Goal: Transaction & Acquisition: Subscribe to service/newsletter

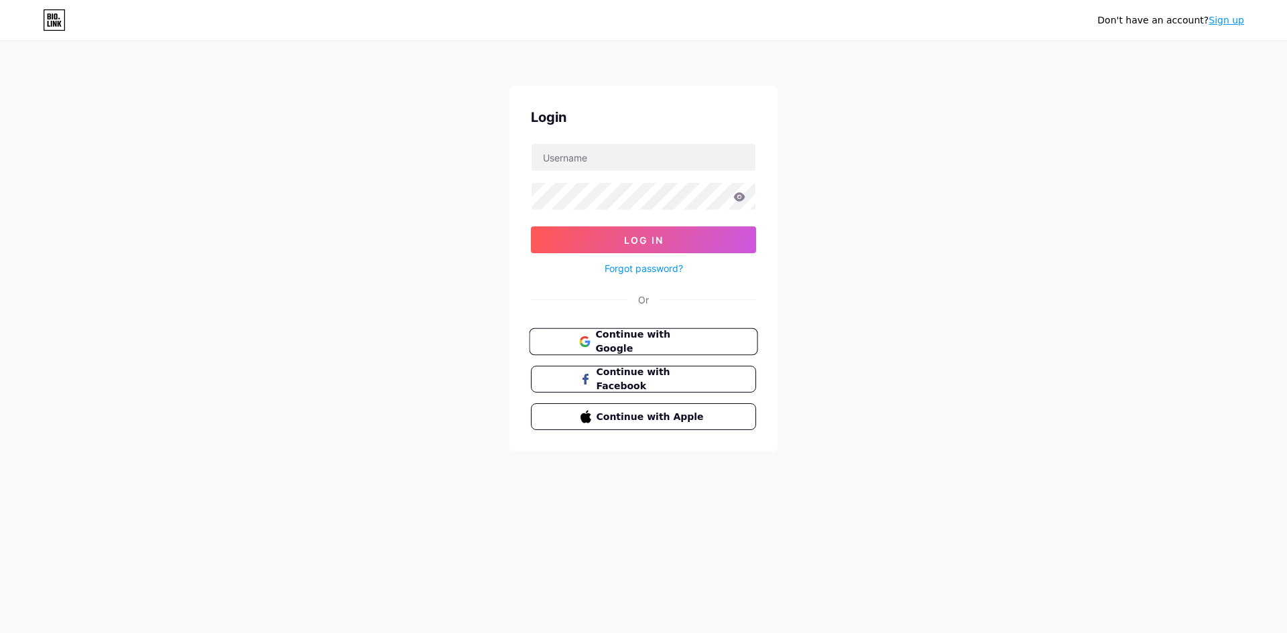
click at [657, 341] on span "Continue with Google" at bounding box center [651, 342] width 112 height 29
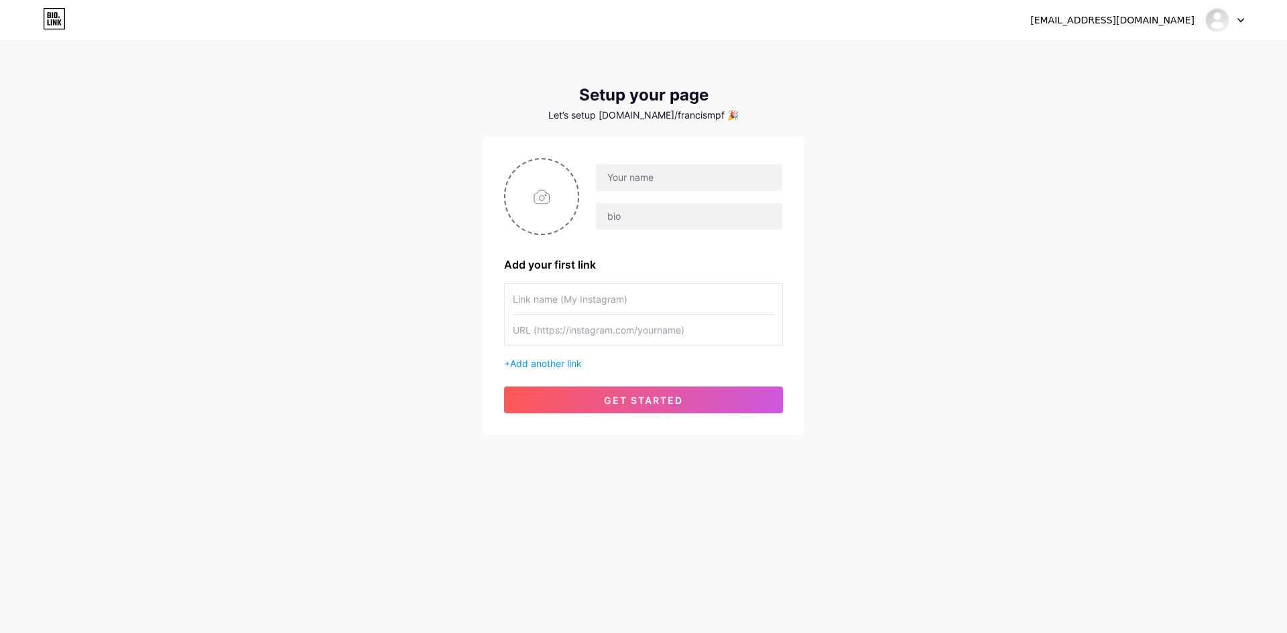
click at [1238, 19] on icon at bounding box center [1240, 20] width 7 height 5
click at [1115, 95] on li "Logout" at bounding box center [1160, 91] width 166 height 36
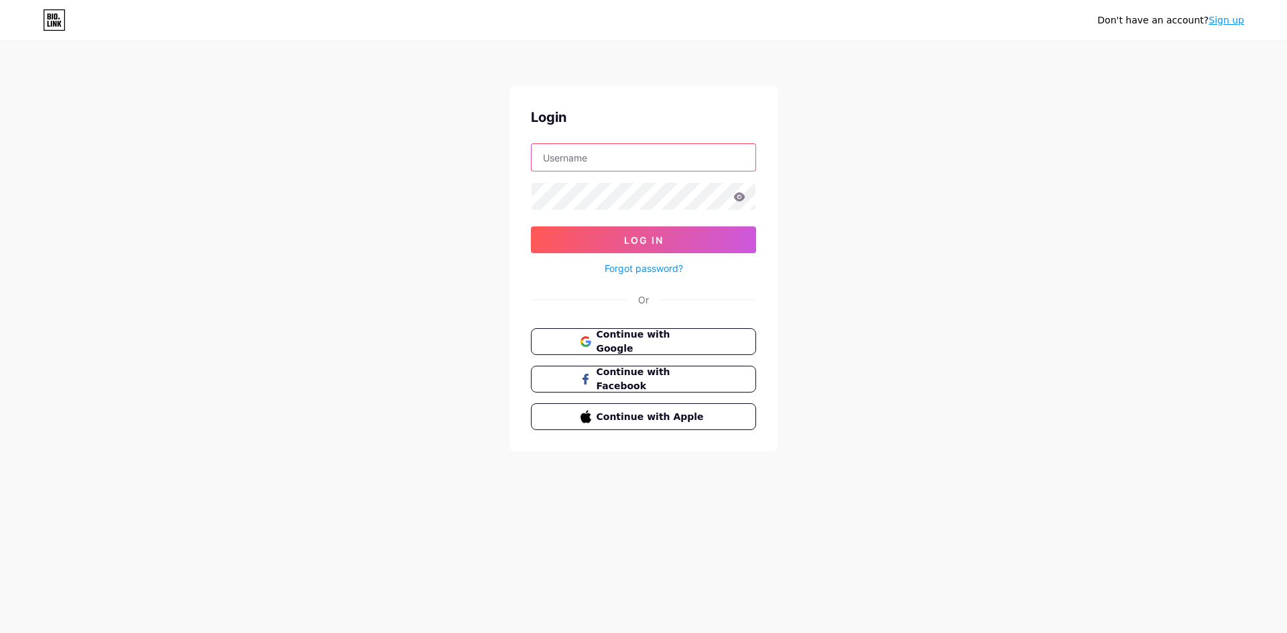
click at [580, 150] on input "text" at bounding box center [643, 157] width 224 height 27
click at [661, 229] on button "Log In" at bounding box center [643, 239] width 225 height 27
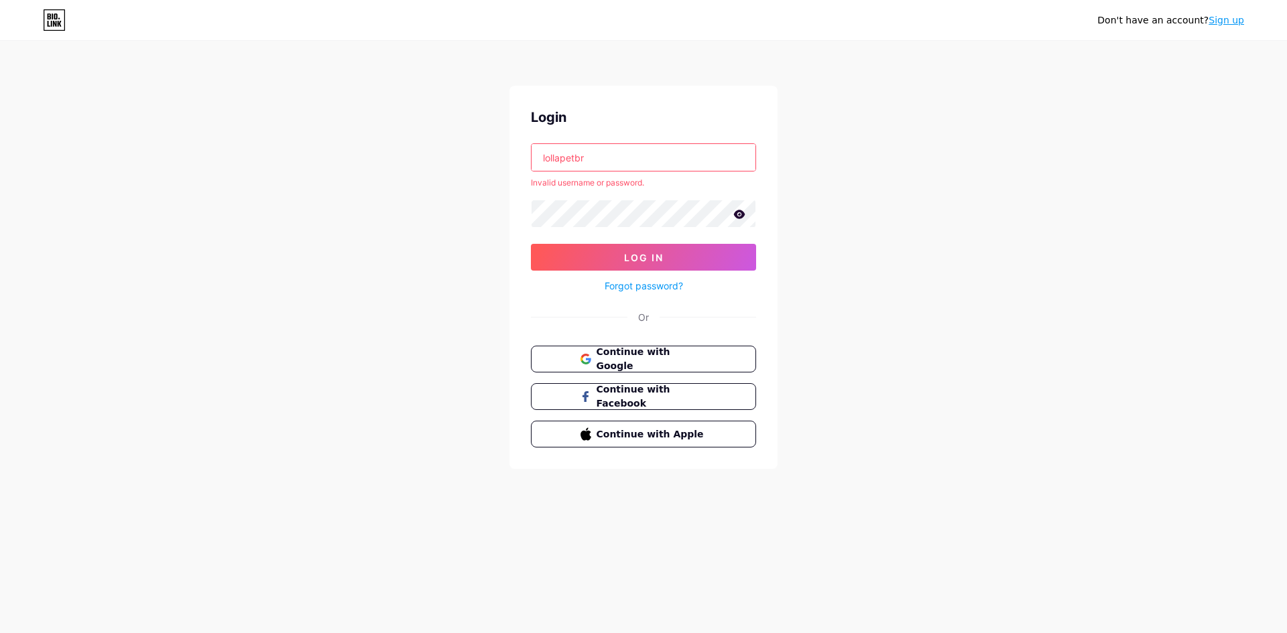
click at [589, 160] on input "lollapetbr" at bounding box center [643, 157] width 224 height 27
type input "lollapet"
drag, startPoint x: 957, startPoint y: 291, endPoint x: 846, endPoint y: 293, distance: 110.6
click at [954, 291] on div "Don't have an account? Sign up Login lollapet Invalid username or password. Log…" at bounding box center [643, 256] width 1287 height 512
click at [657, 259] on span "Log In" at bounding box center [644, 257] width 40 height 11
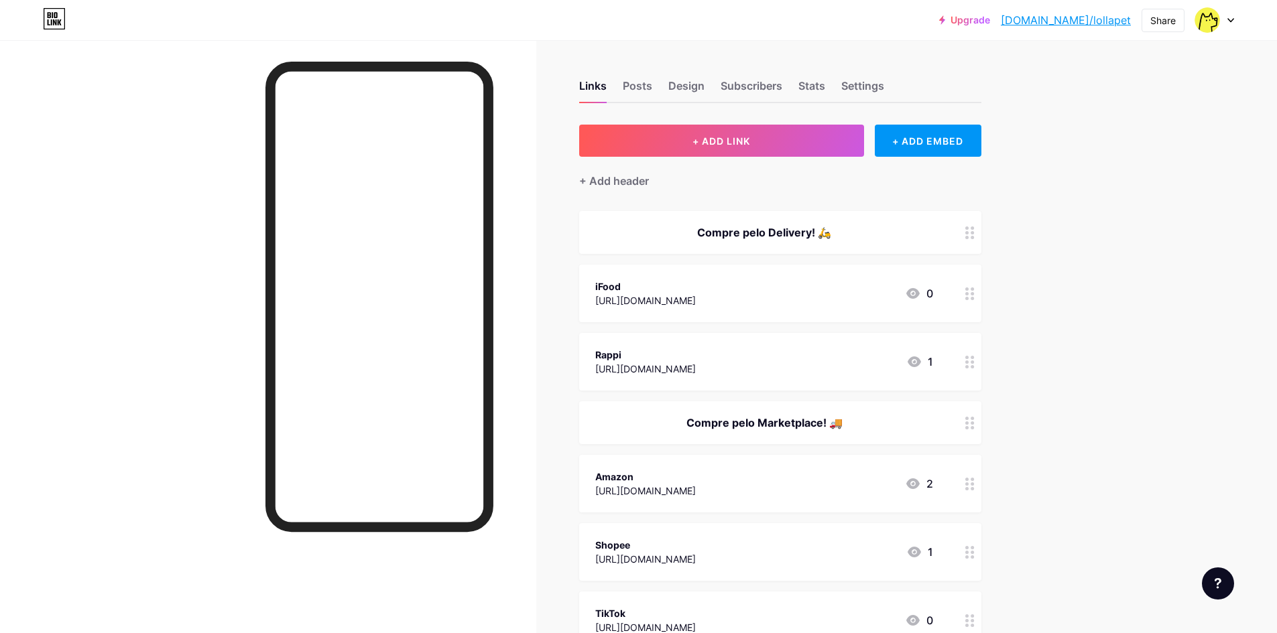
click at [974, 367] on circle at bounding box center [971, 366] width 3 height 3
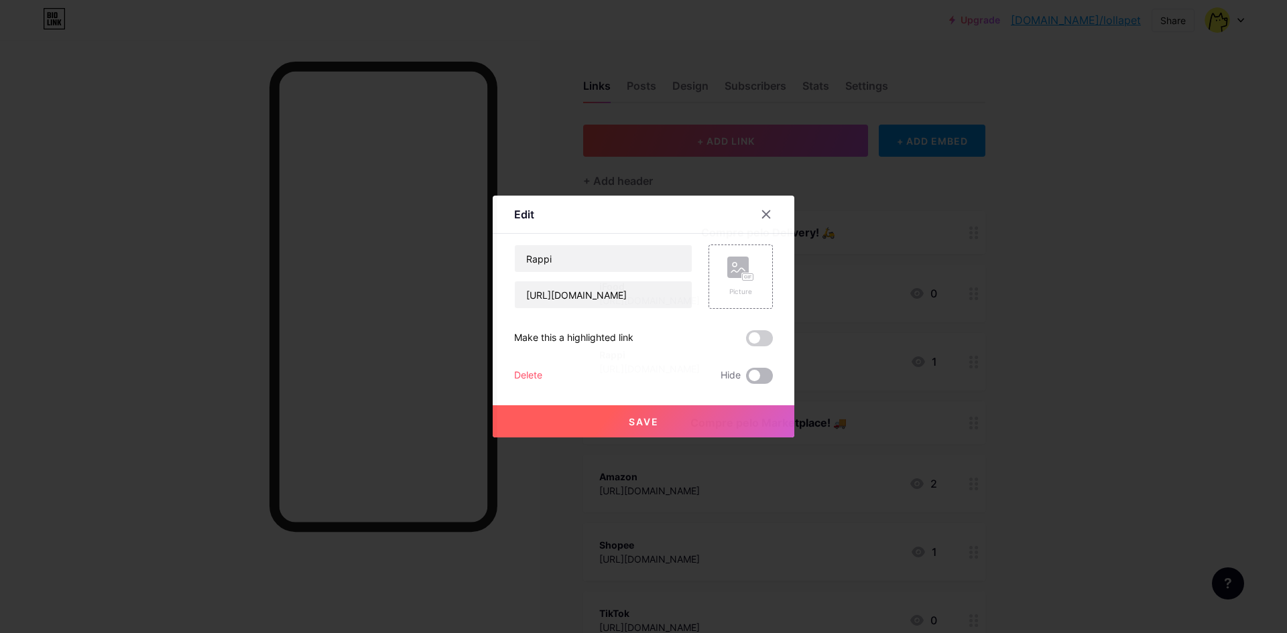
click at [764, 379] on span at bounding box center [759, 376] width 27 height 16
click at [746, 379] on input "checkbox" at bounding box center [746, 379] width 0 height 0
click at [713, 415] on button "Save" at bounding box center [644, 421] width 302 height 32
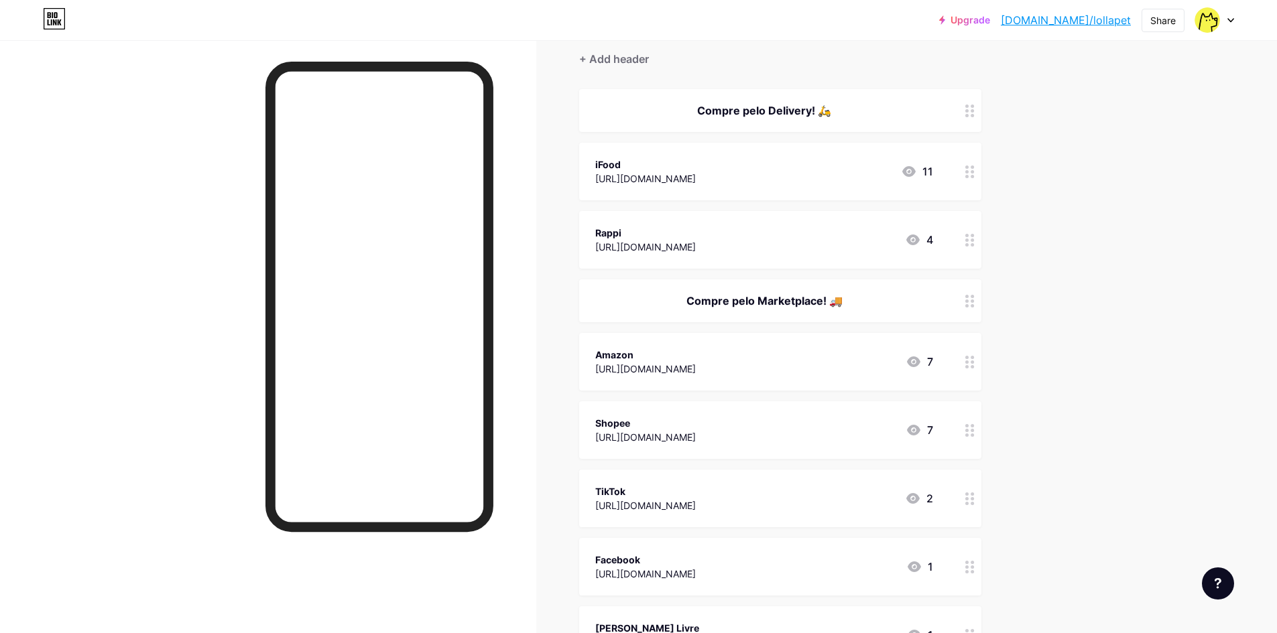
scroll to position [134, 0]
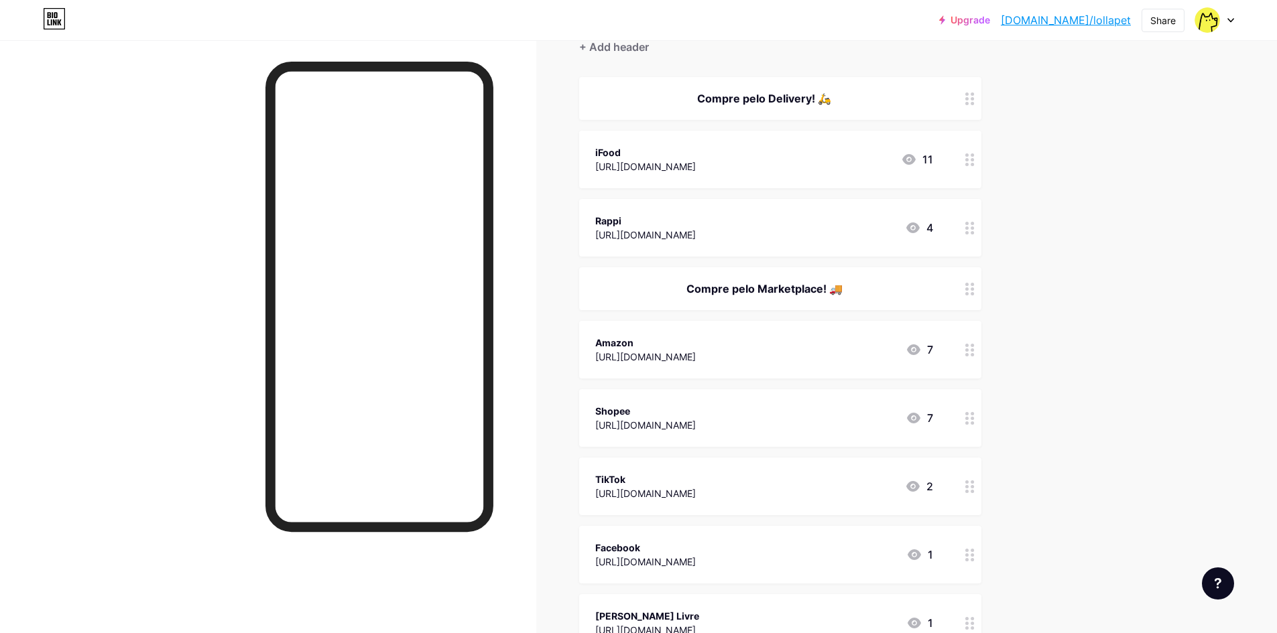
click at [974, 351] on icon at bounding box center [969, 350] width 9 height 13
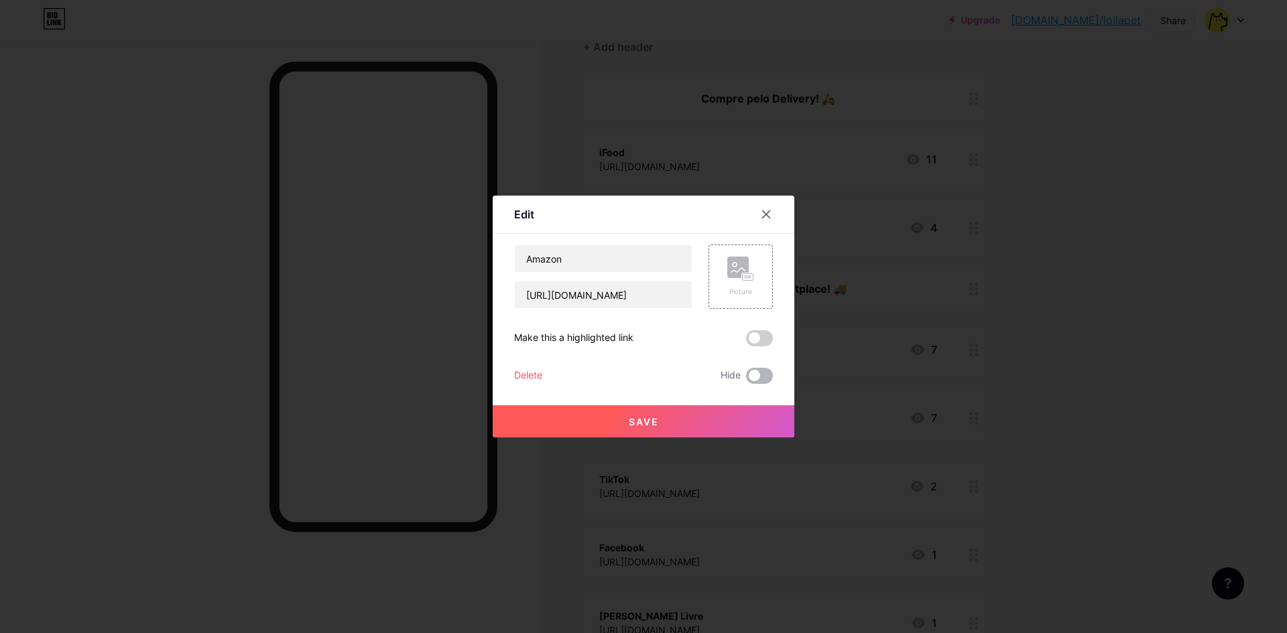
click at [763, 378] on span at bounding box center [759, 376] width 27 height 16
click at [746, 379] on input "checkbox" at bounding box center [746, 379] width 0 height 0
click at [719, 412] on button "Save" at bounding box center [644, 421] width 302 height 32
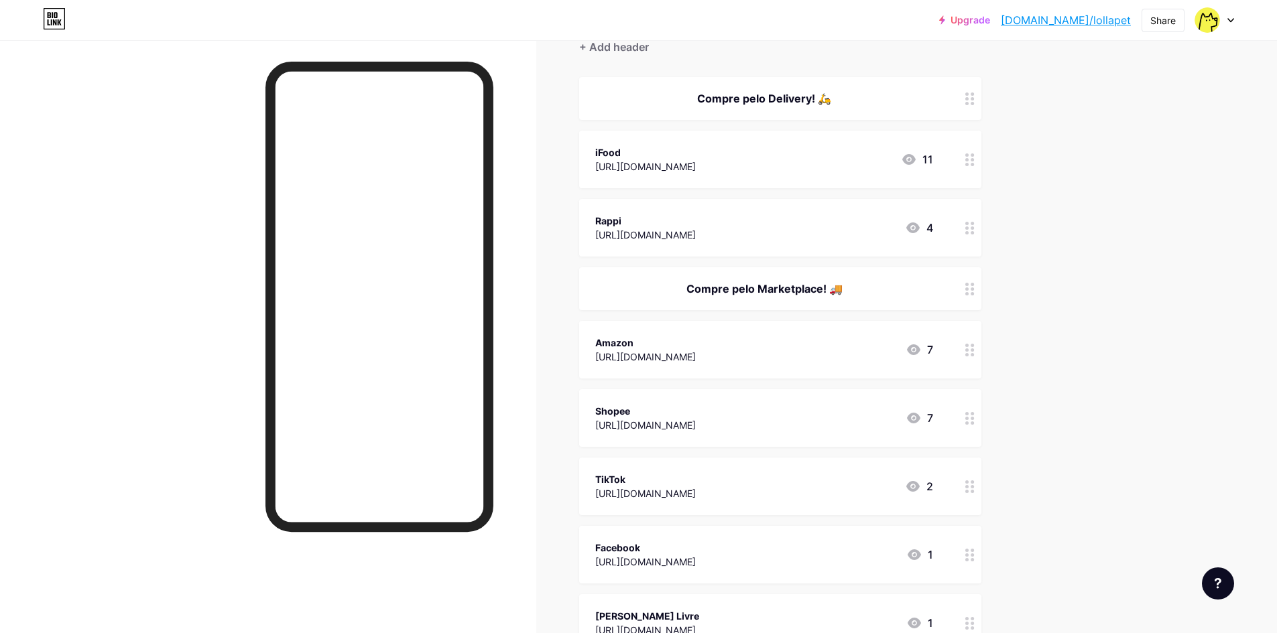
click at [964, 421] on div at bounding box center [969, 418] width 23 height 58
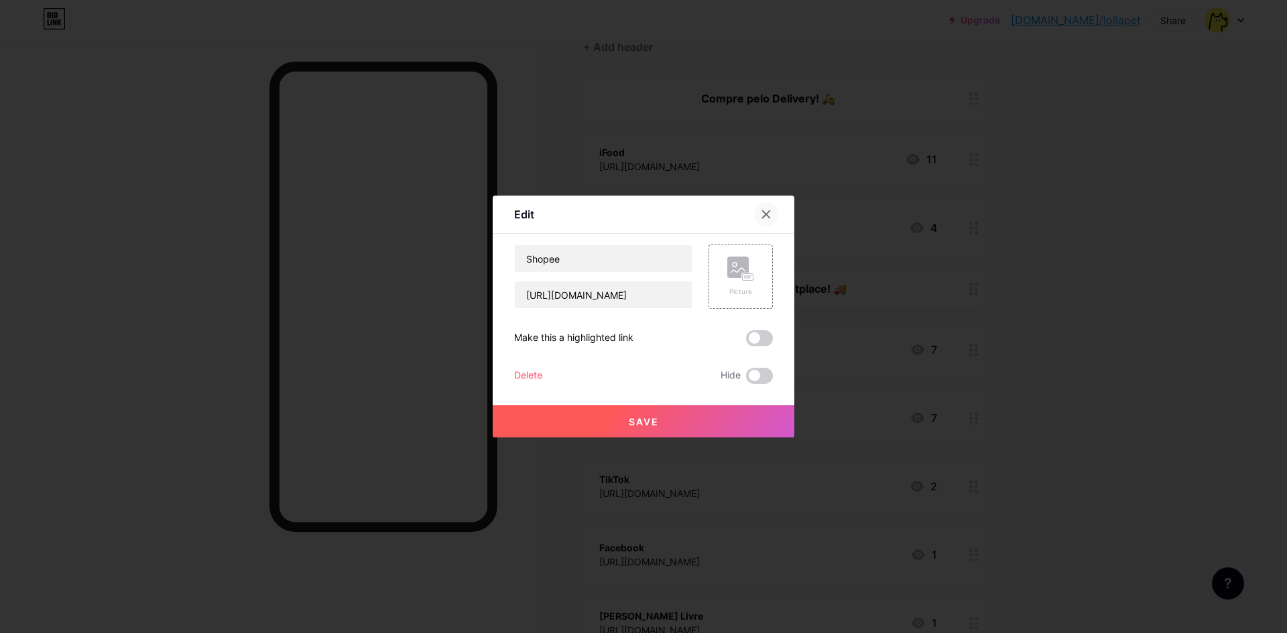
click at [761, 218] on icon at bounding box center [766, 214] width 11 height 11
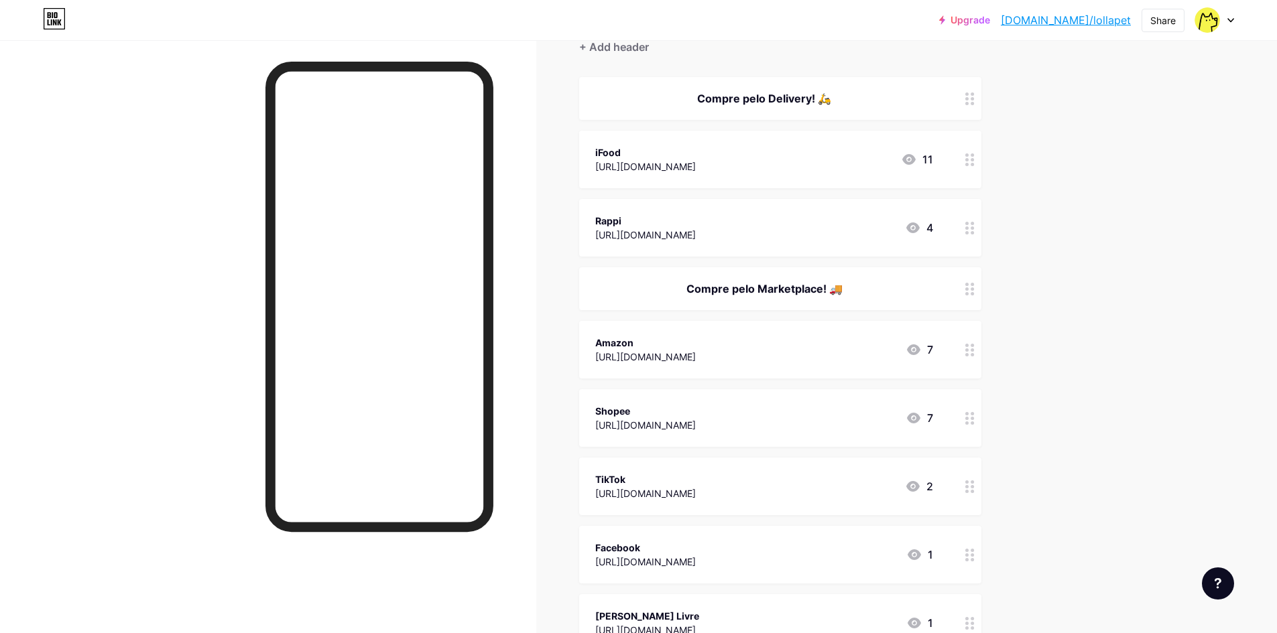
click at [968, 486] on circle at bounding box center [966, 486] width 3 height 3
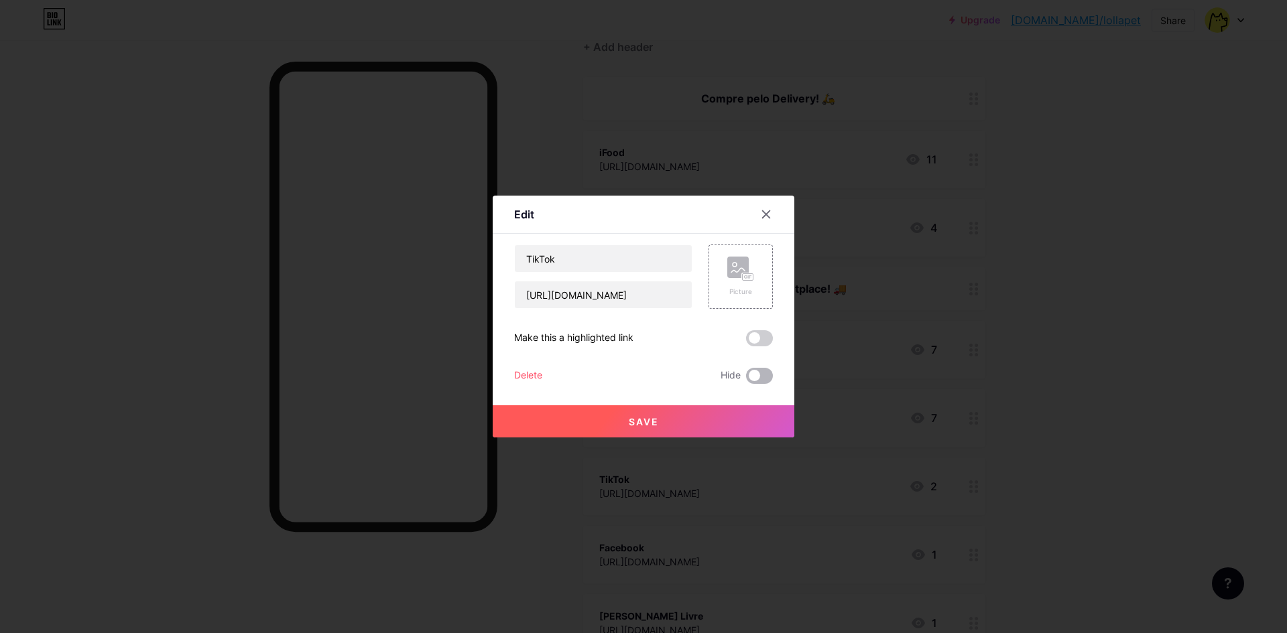
click at [755, 371] on span at bounding box center [759, 376] width 27 height 16
click at [746, 379] on input "checkbox" at bounding box center [746, 379] width 0 height 0
click at [704, 408] on button "Save" at bounding box center [644, 421] width 302 height 32
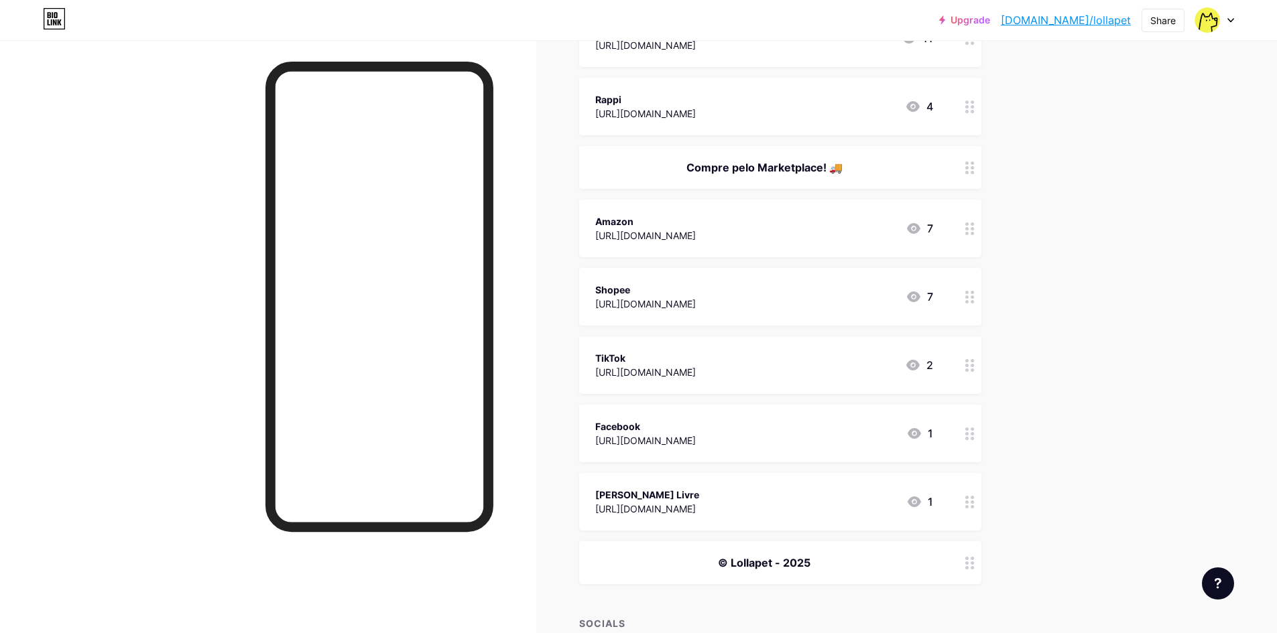
scroll to position [268, 0]
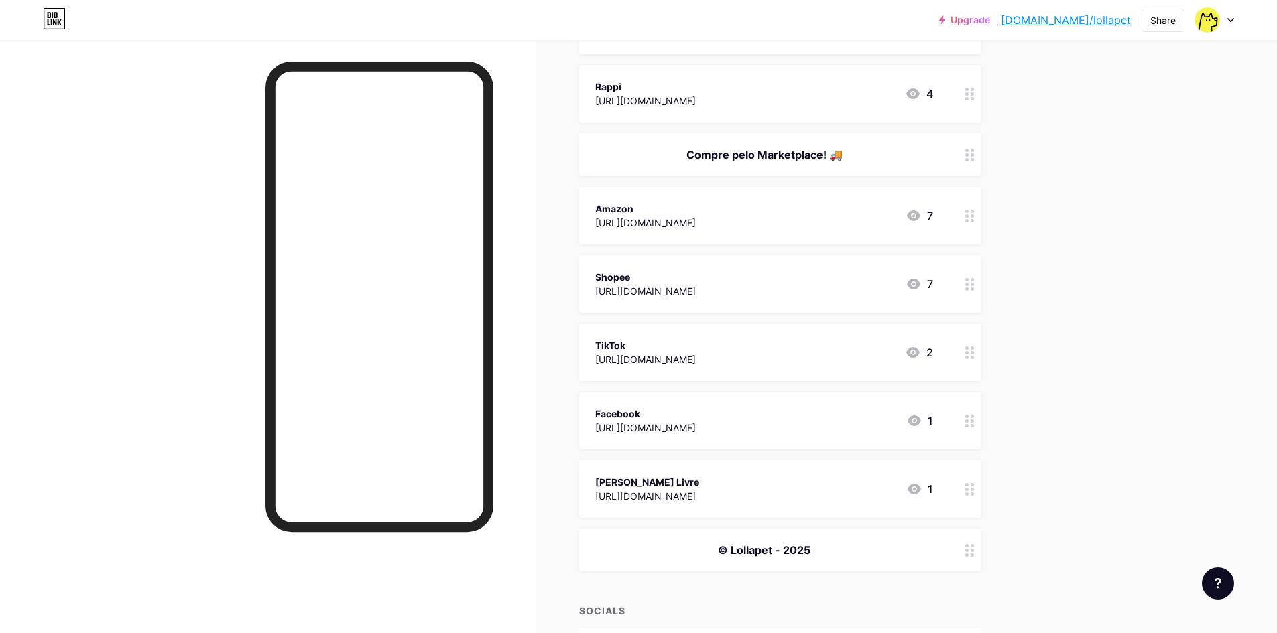
click at [974, 491] on icon at bounding box center [969, 489] width 9 height 13
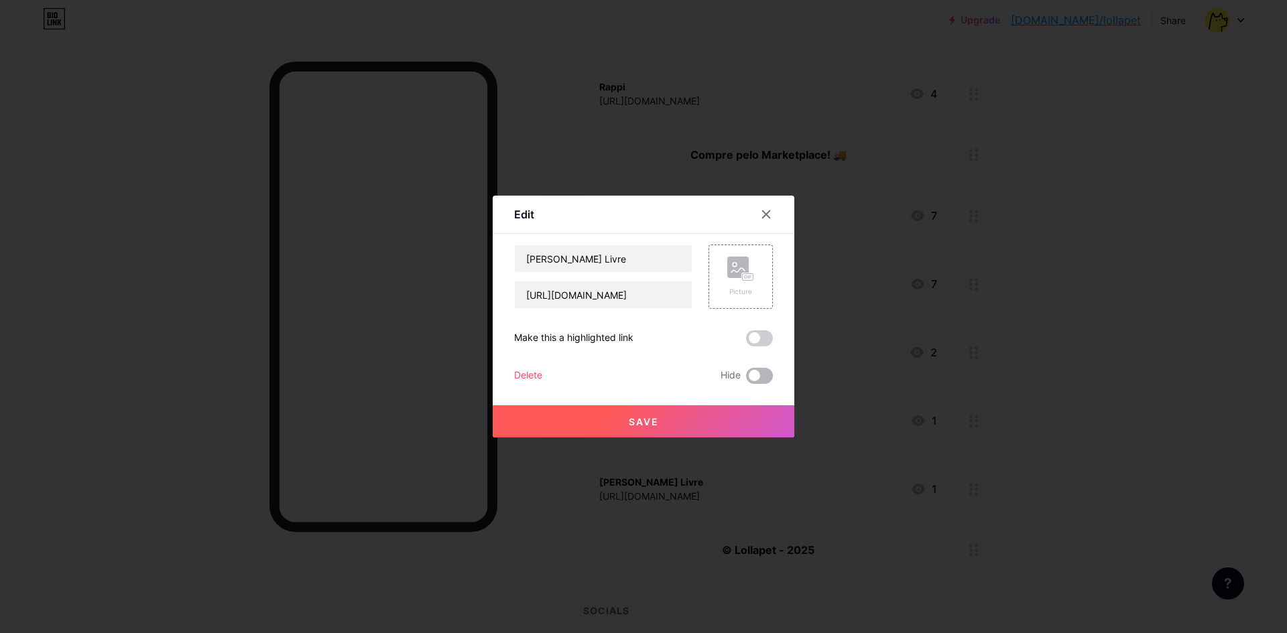
click at [761, 373] on span at bounding box center [759, 376] width 27 height 16
click at [746, 379] on input "checkbox" at bounding box center [746, 379] width 0 height 0
click at [715, 417] on button "Save" at bounding box center [644, 421] width 302 height 32
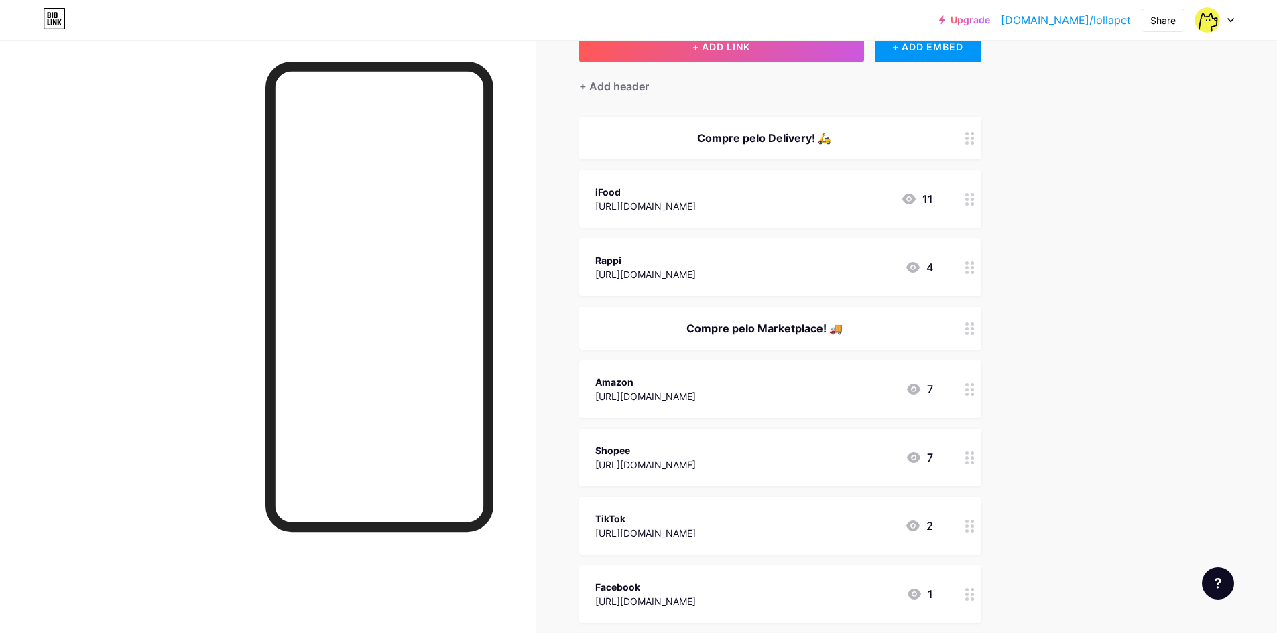
scroll to position [67, 0]
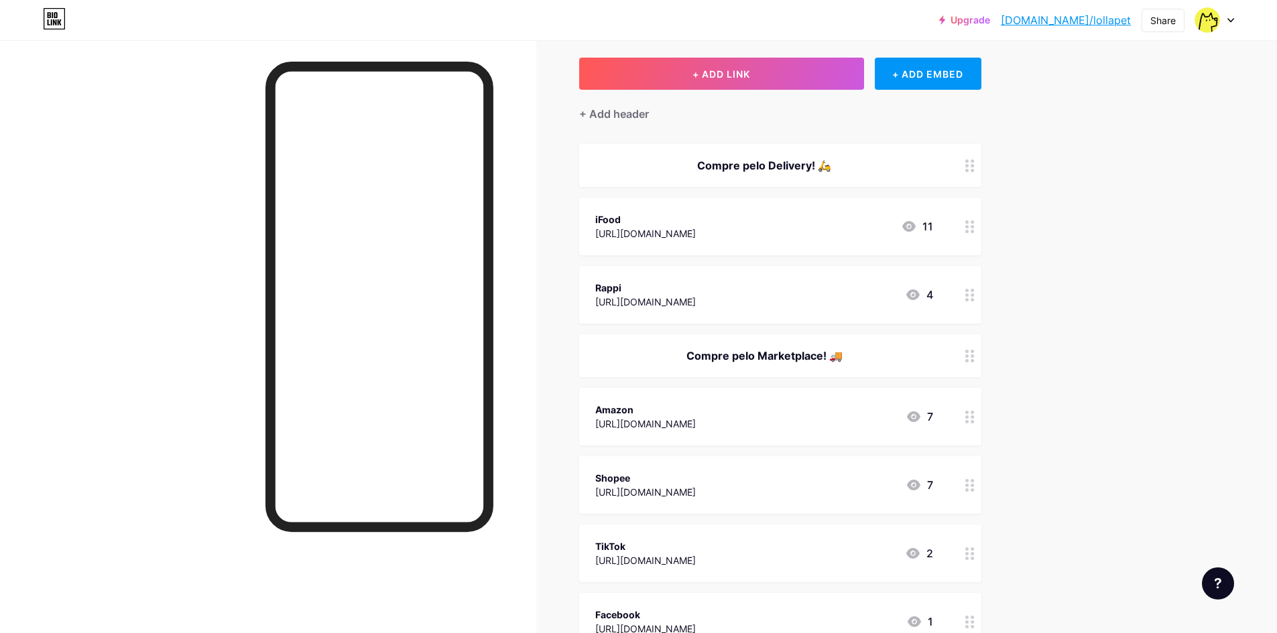
click at [974, 363] on div at bounding box center [969, 355] width 23 height 43
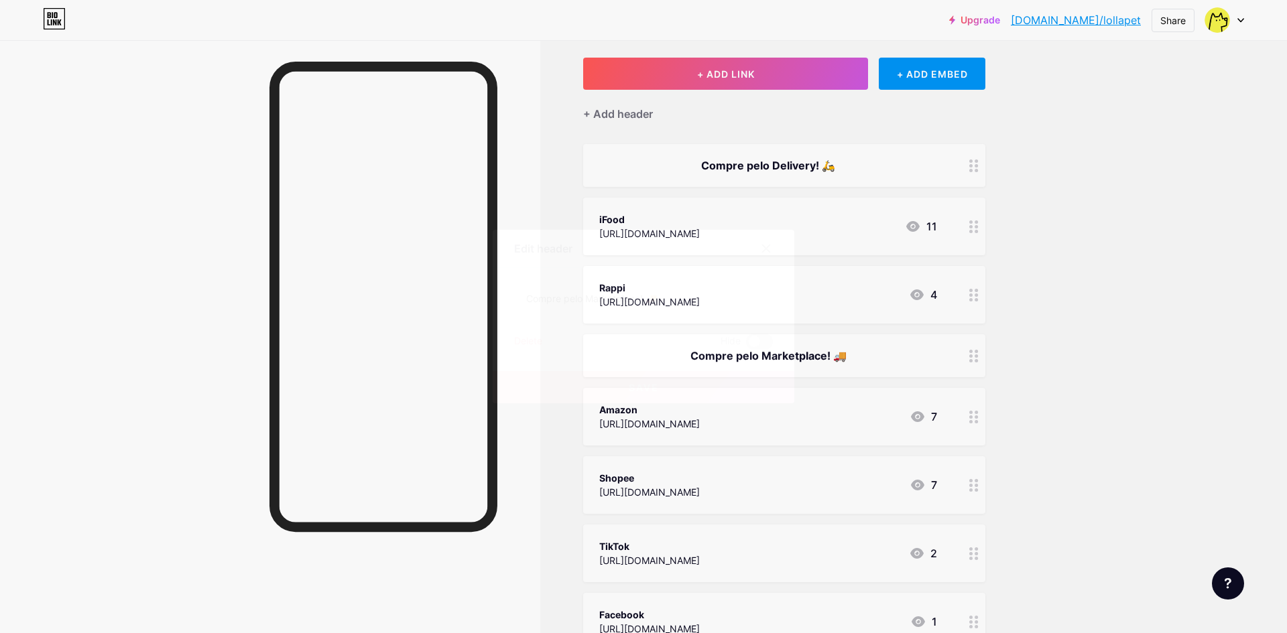
click at [763, 339] on span at bounding box center [759, 342] width 27 height 16
click at [746, 345] on input "checkbox" at bounding box center [746, 345] width 0 height 0
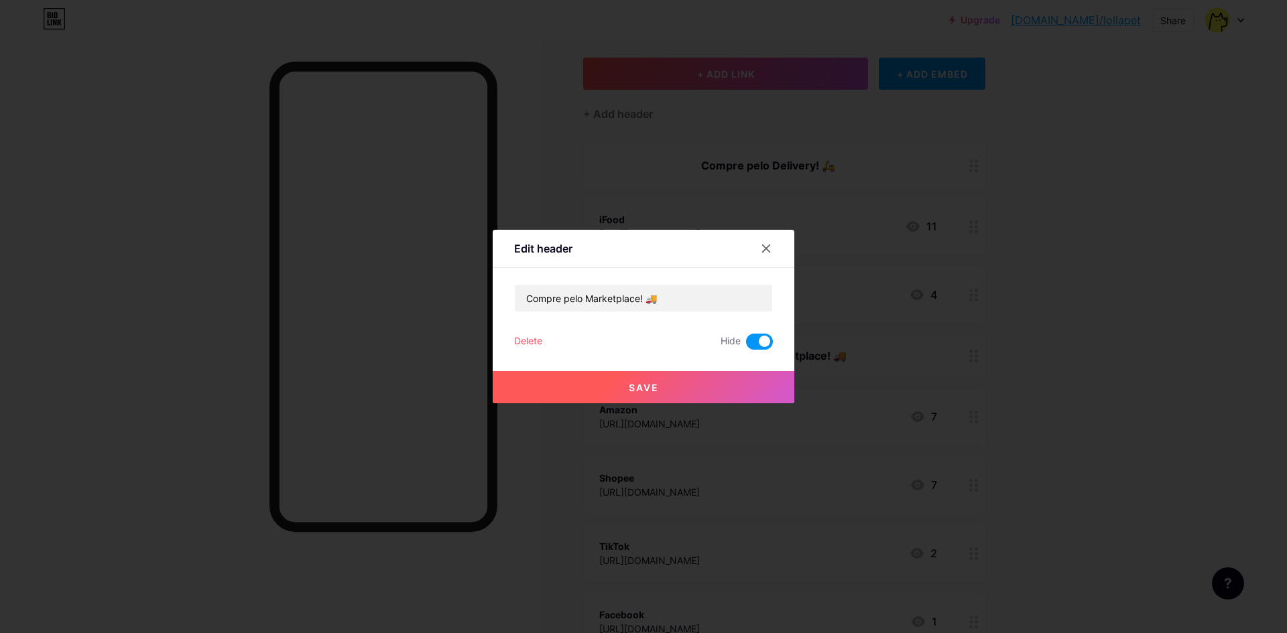
click at [686, 382] on button "Save" at bounding box center [644, 387] width 302 height 32
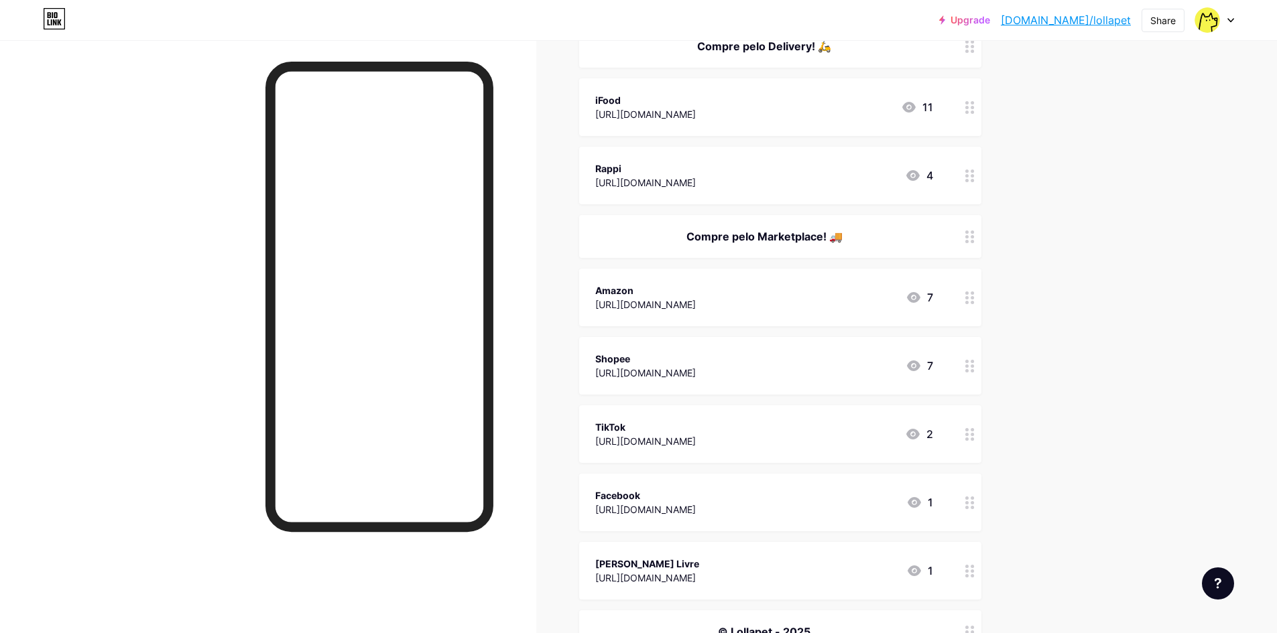
scroll to position [201, 0]
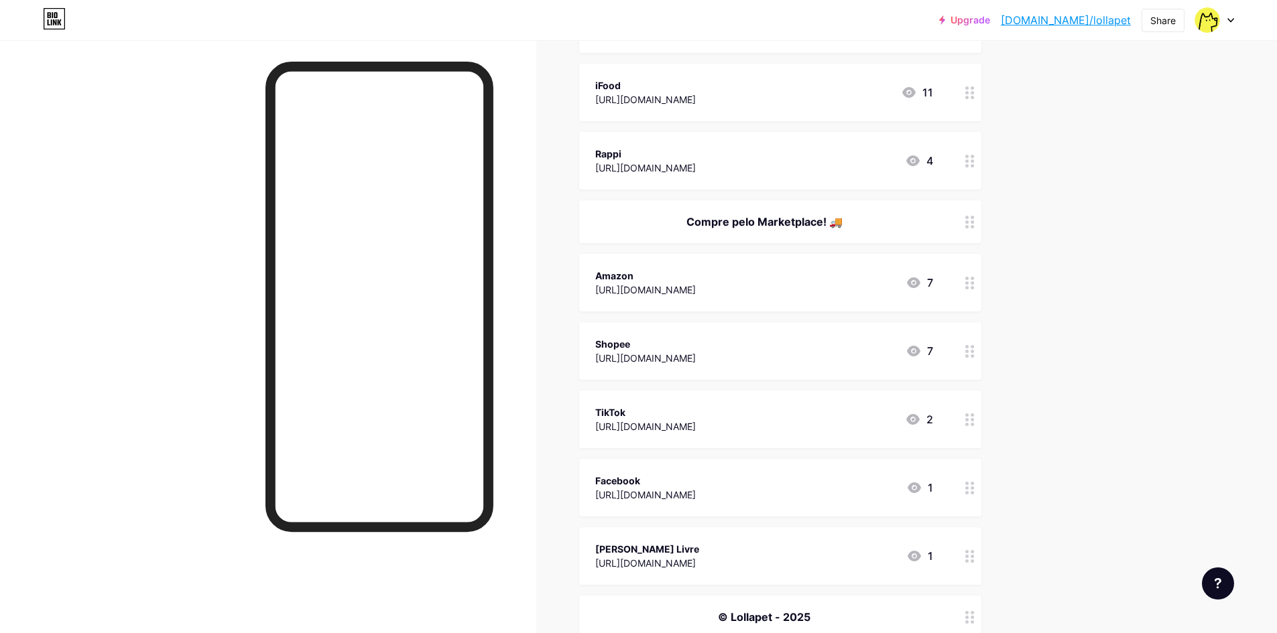
click at [973, 345] on icon at bounding box center [969, 351] width 9 height 13
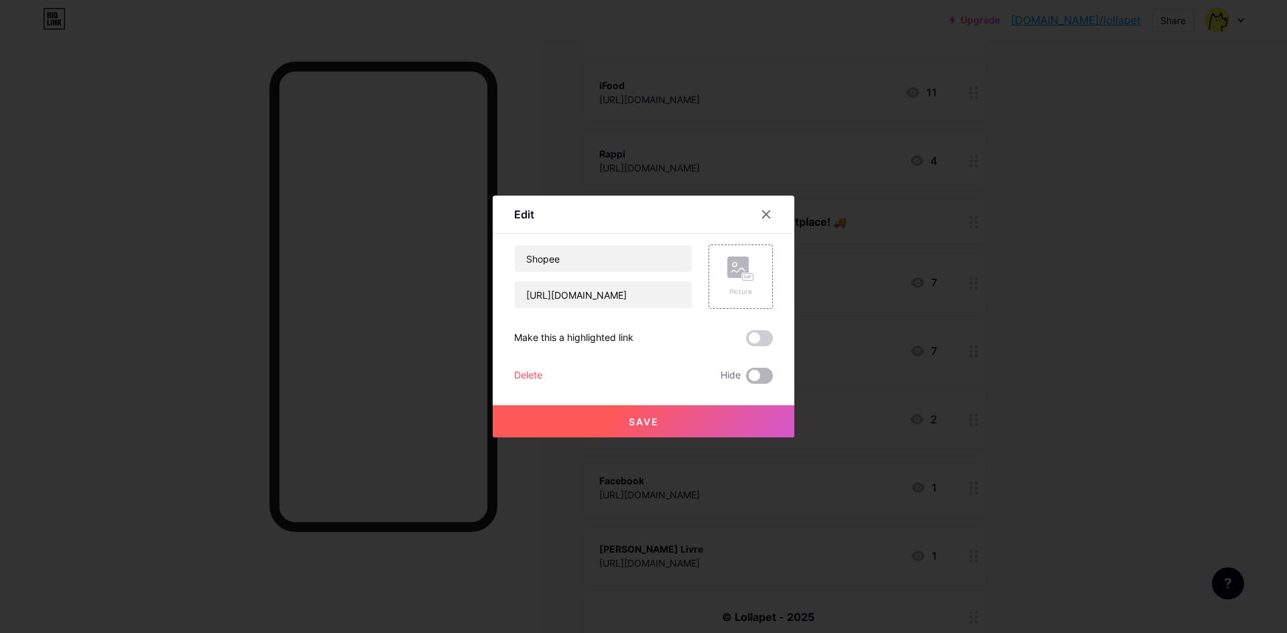
click at [761, 377] on span at bounding box center [759, 376] width 27 height 16
click at [746, 379] on input "checkbox" at bounding box center [746, 379] width 0 height 0
click at [694, 418] on button "Save" at bounding box center [644, 421] width 302 height 32
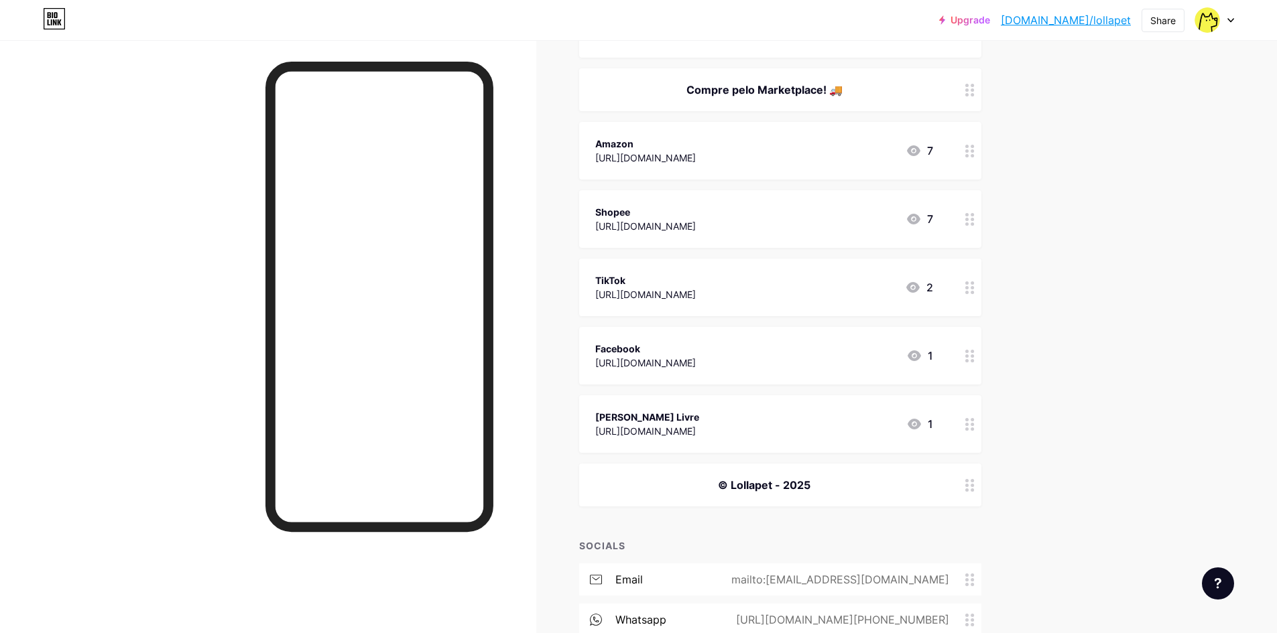
scroll to position [335, 0]
click at [965, 345] on div at bounding box center [969, 354] width 23 height 58
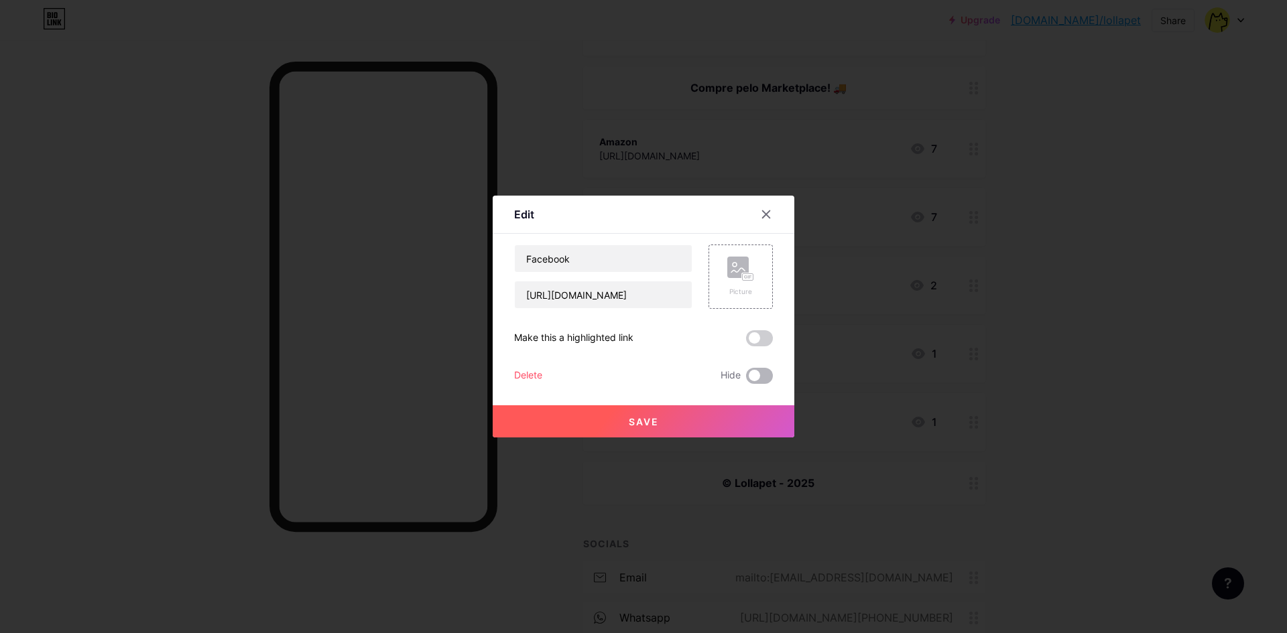
click at [755, 372] on span at bounding box center [759, 376] width 27 height 16
click at [746, 379] on input "checkbox" at bounding box center [746, 379] width 0 height 0
click at [671, 423] on button "Save" at bounding box center [644, 421] width 302 height 32
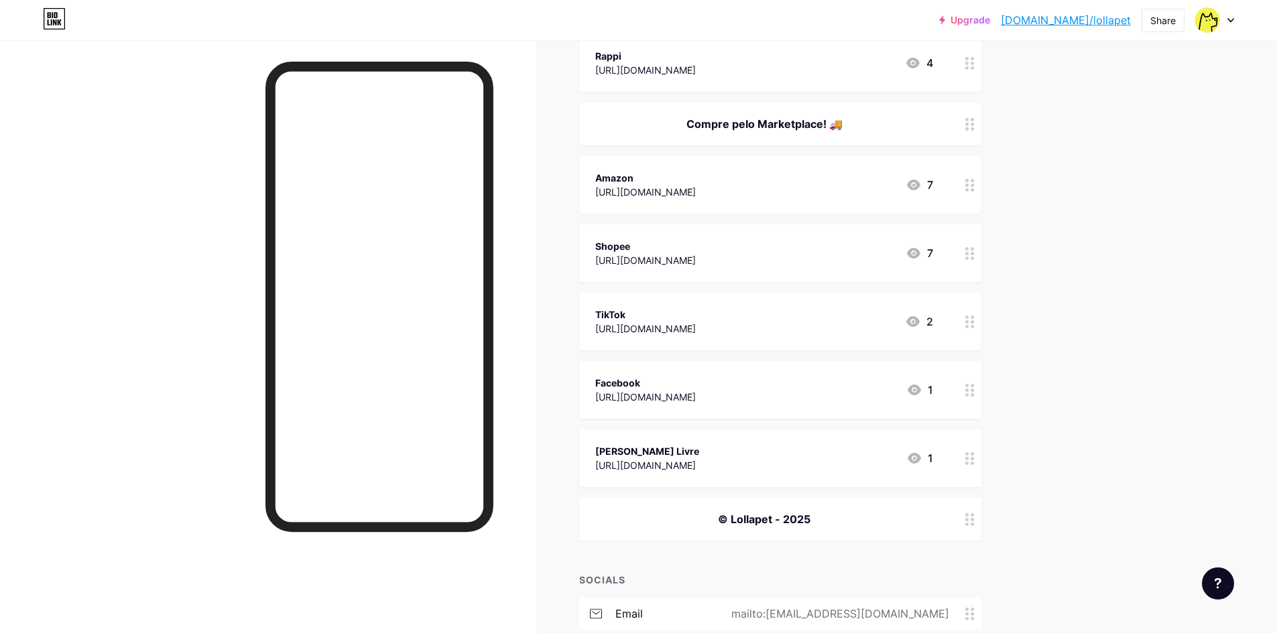
scroll to position [134, 0]
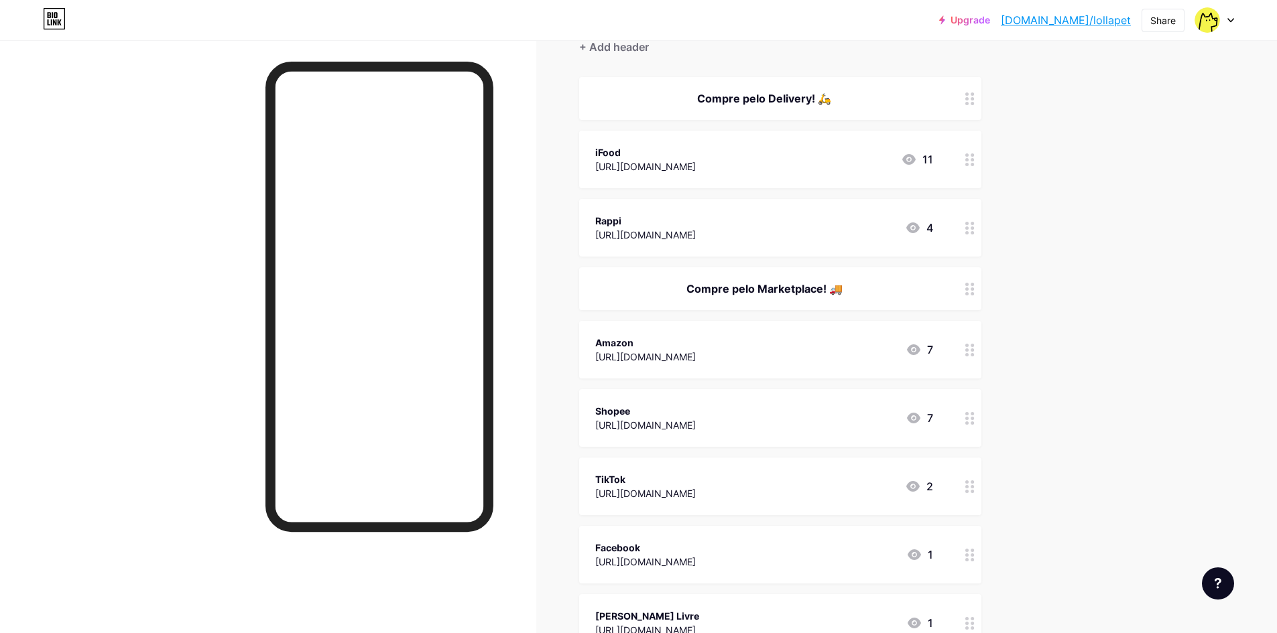
click at [968, 159] on circle at bounding box center [966, 159] width 3 height 3
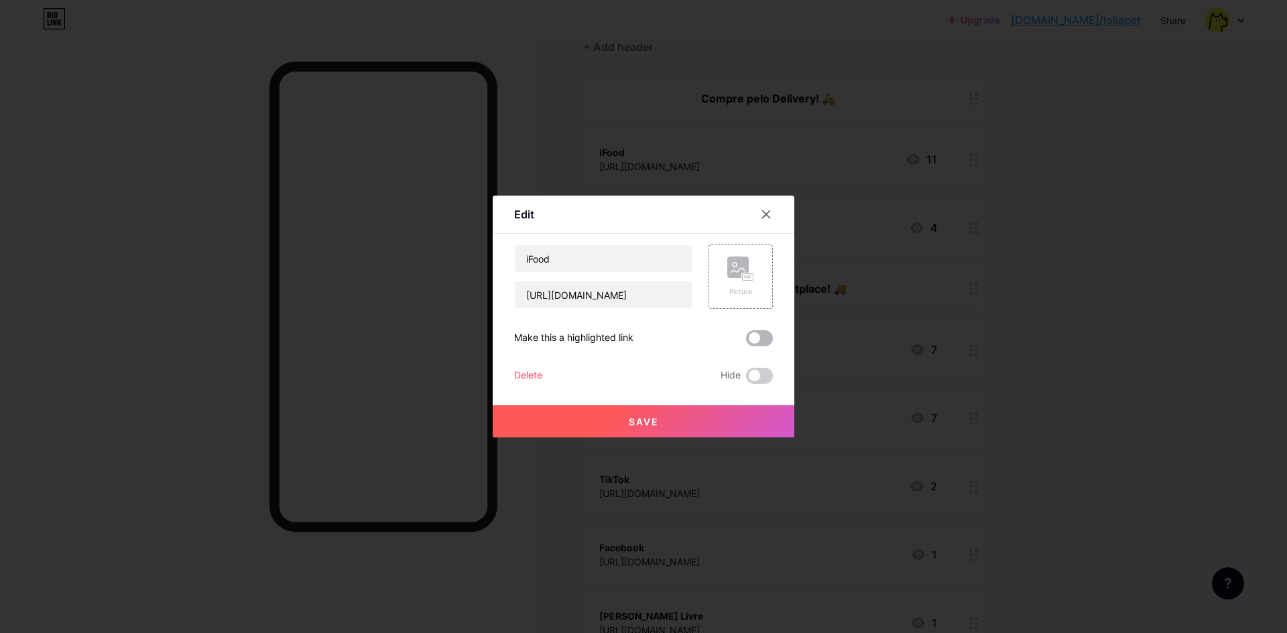
click at [759, 335] on span at bounding box center [759, 338] width 27 height 16
click at [746, 342] on input "checkbox" at bounding box center [746, 342] width 0 height 0
click at [647, 419] on span "Save" at bounding box center [644, 421] width 30 height 11
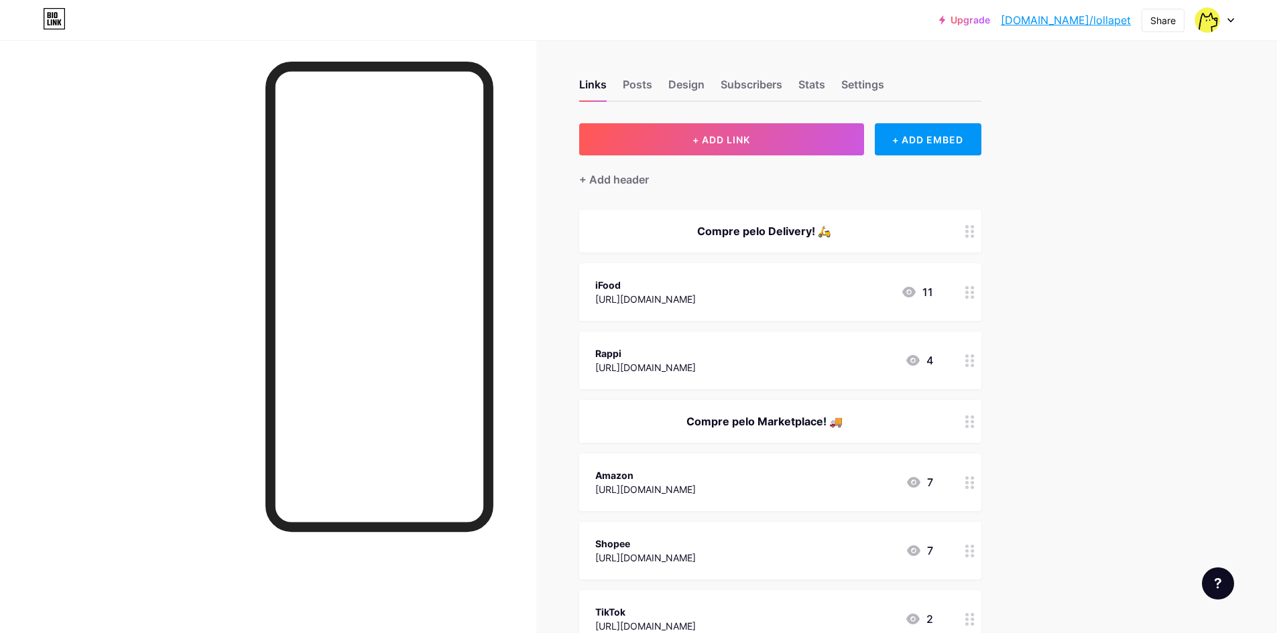
scroll to position [0, 0]
click at [990, 23] on link "Upgrade" at bounding box center [964, 20] width 51 height 11
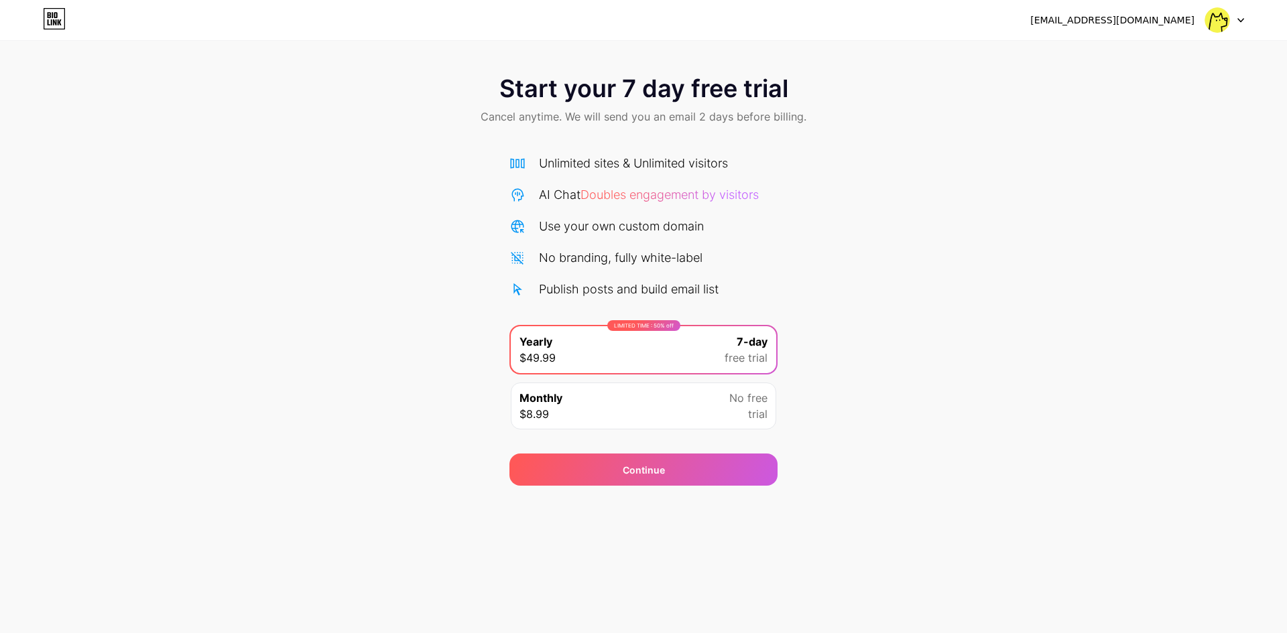
click at [1235, 19] on div at bounding box center [1224, 20] width 39 height 24
click at [1199, 23] on div "[EMAIL_ADDRESS][DOMAIN_NAME]" at bounding box center [1137, 20] width 214 height 24
click at [1153, 23] on div "[EMAIL_ADDRESS][DOMAIN_NAME]" at bounding box center [1112, 20] width 164 height 14
click at [1141, 26] on div "[EMAIL_ADDRESS][DOMAIN_NAME]" at bounding box center [1112, 20] width 164 height 14
click at [1216, 22] on img at bounding box center [1216, 19] width 25 height 25
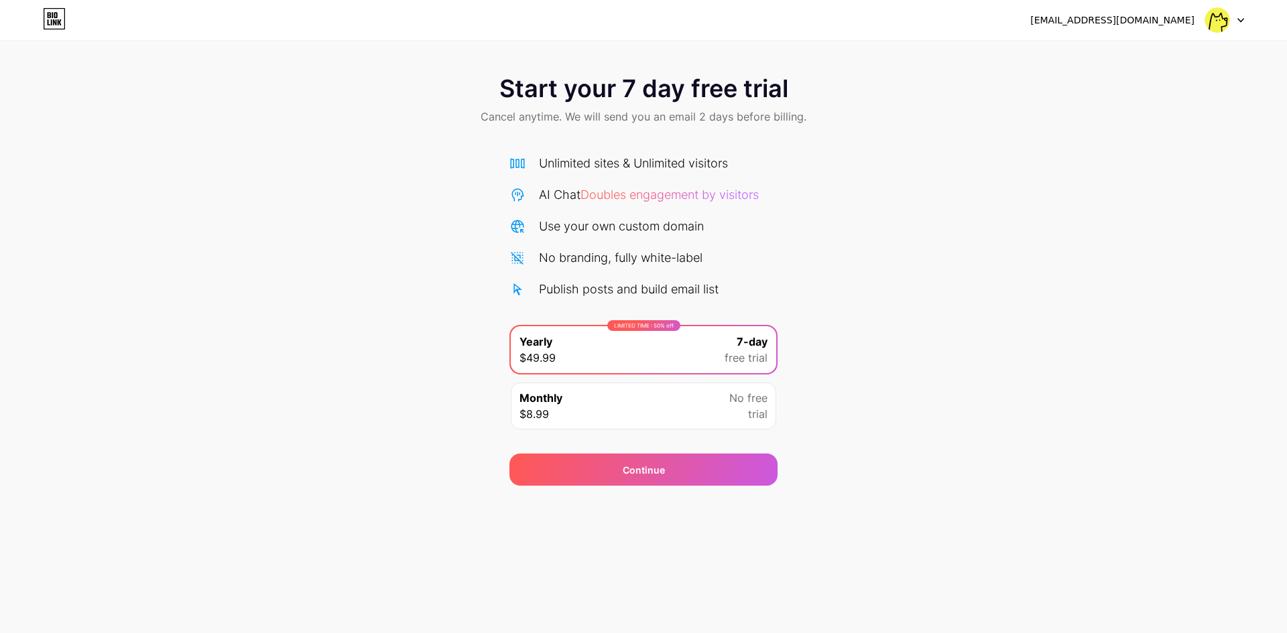
click at [63, 19] on icon at bounding box center [54, 18] width 23 height 21
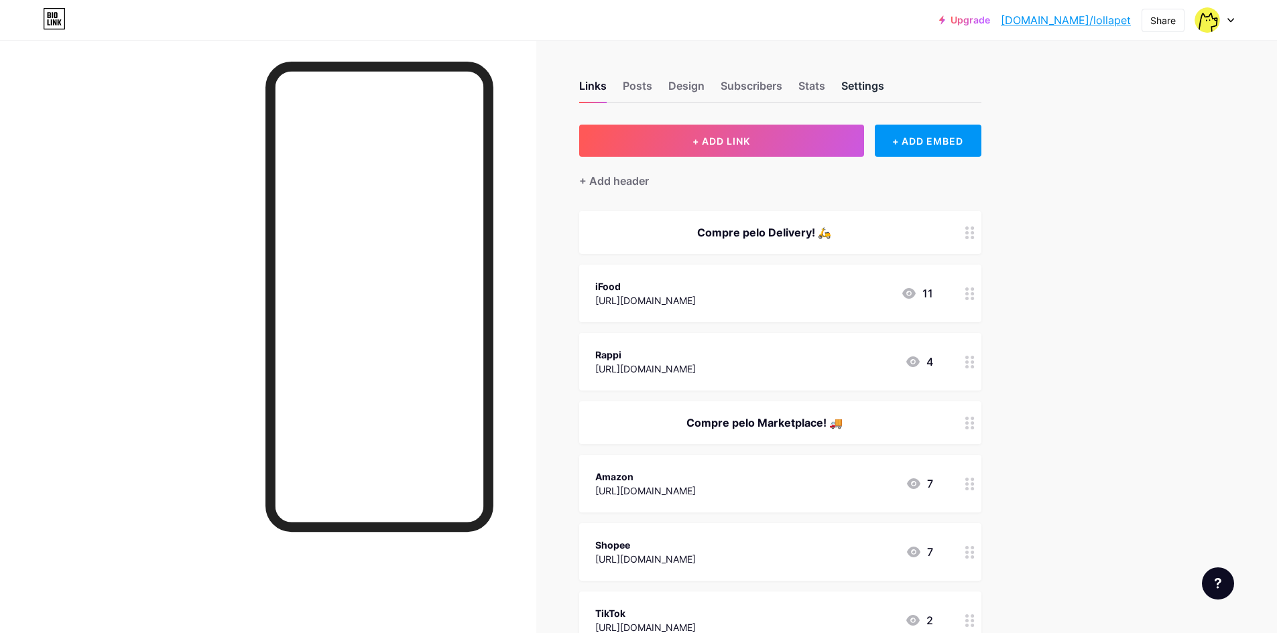
click at [860, 84] on div "Settings" at bounding box center [862, 90] width 43 height 24
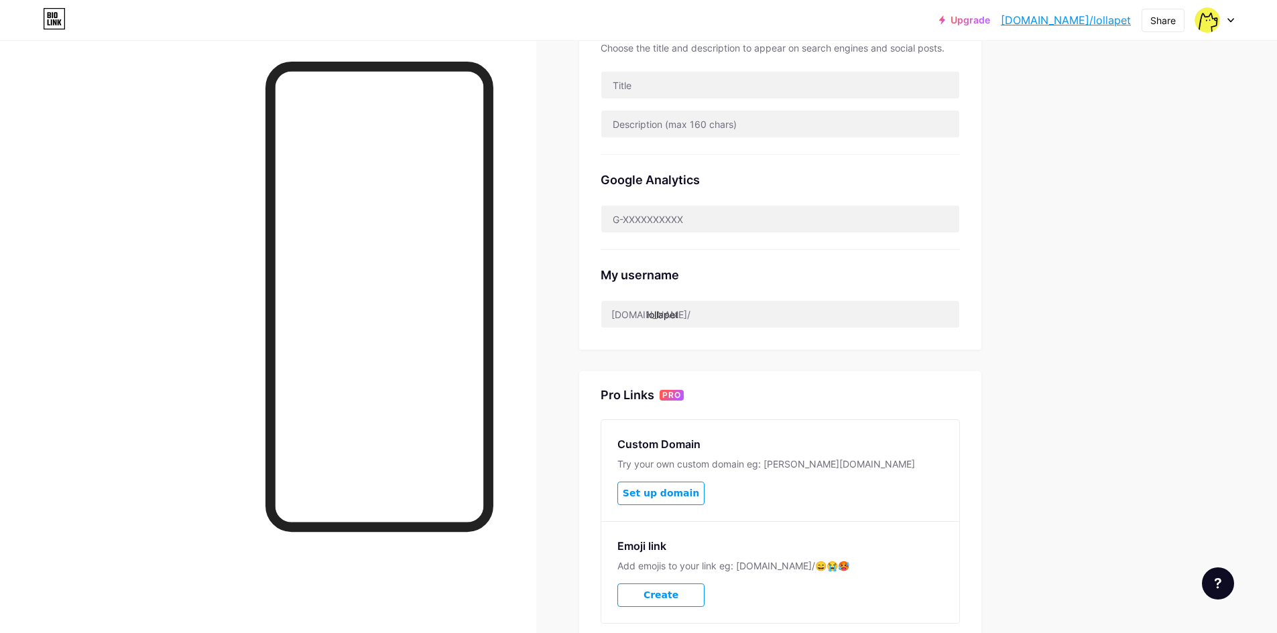
scroll to position [335, 0]
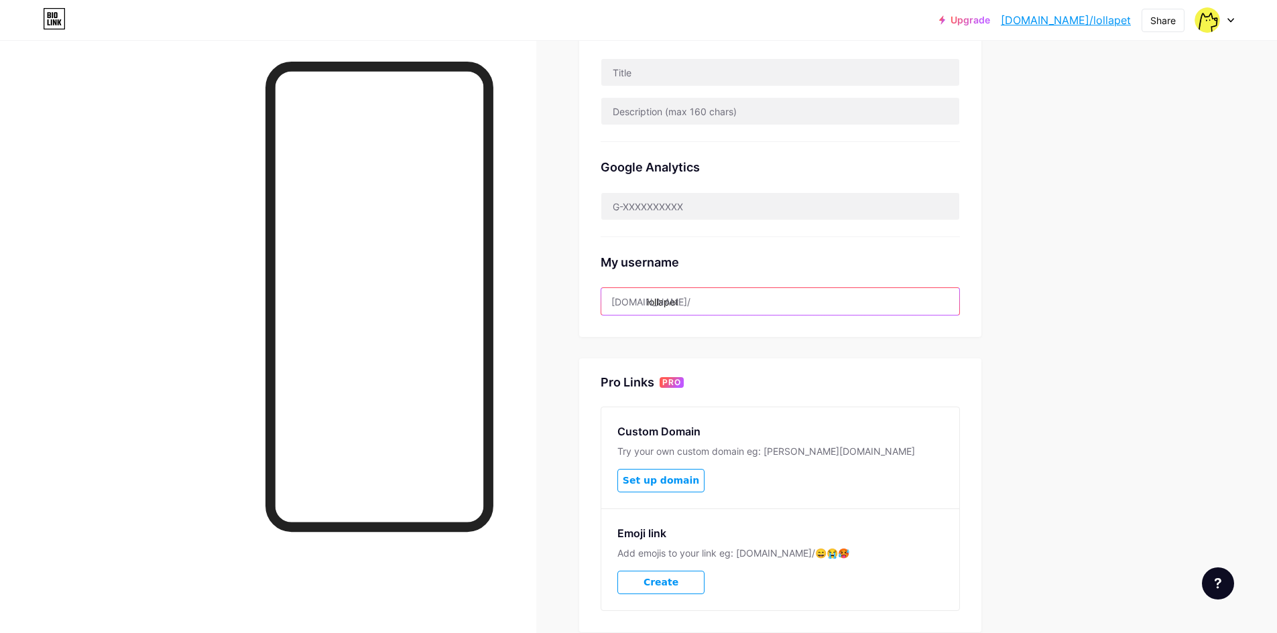
drag, startPoint x: 698, startPoint y: 300, endPoint x: 564, endPoint y: 299, distance: 134.0
click at [564, 299] on div "Links Posts Design Subscribers Stats Settings Preferred link This is an aesthet…" at bounding box center [518, 214] width 1037 height 1019
drag, startPoint x: 1116, startPoint y: 298, endPoint x: 1006, endPoint y: 293, distance: 110.7
click at [1116, 298] on div "Upgrade [DOMAIN_NAME]/lollap... [DOMAIN_NAME]/lollapet Share Switch accounts Lo…" at bounding box center [638, 194] width 1277 height 1059
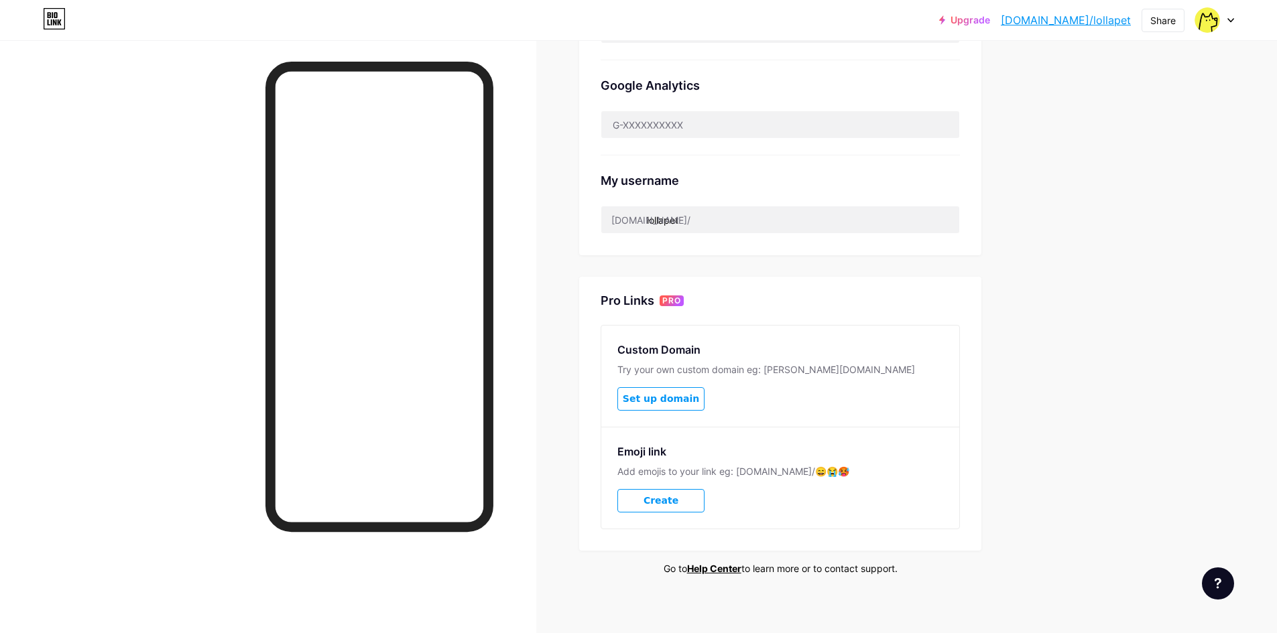
scroll to position [425, 0]
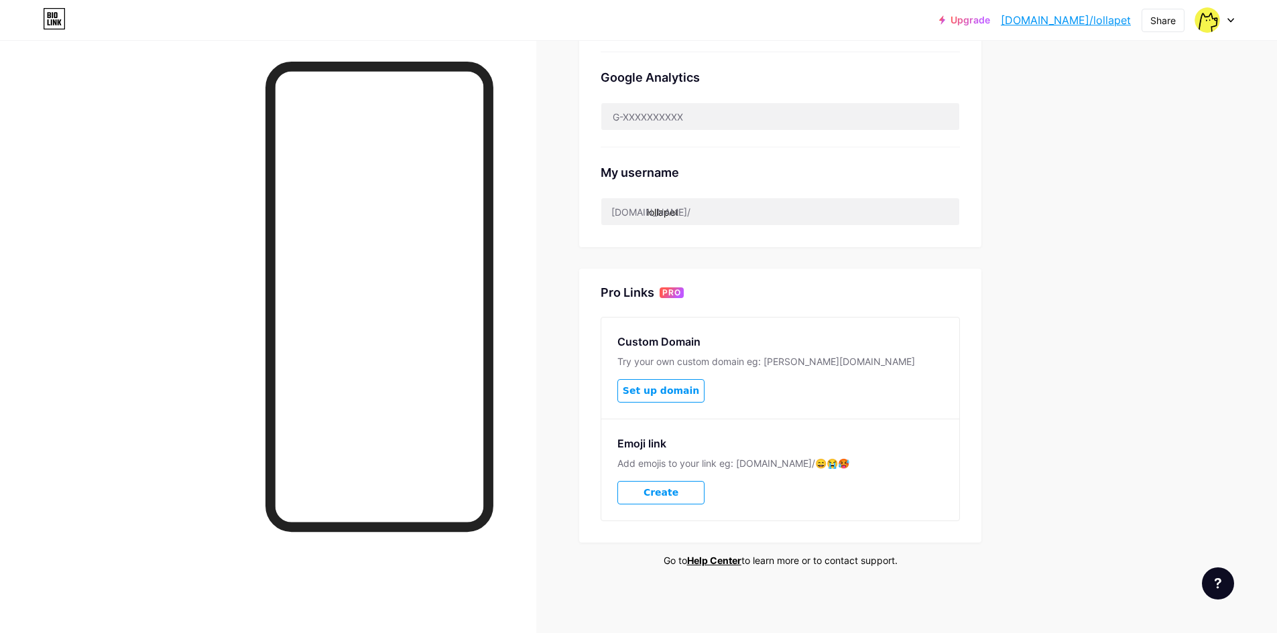
click at [672, 385] on span "Set up domain" at bounding box center [661, 390] width 76 height 11
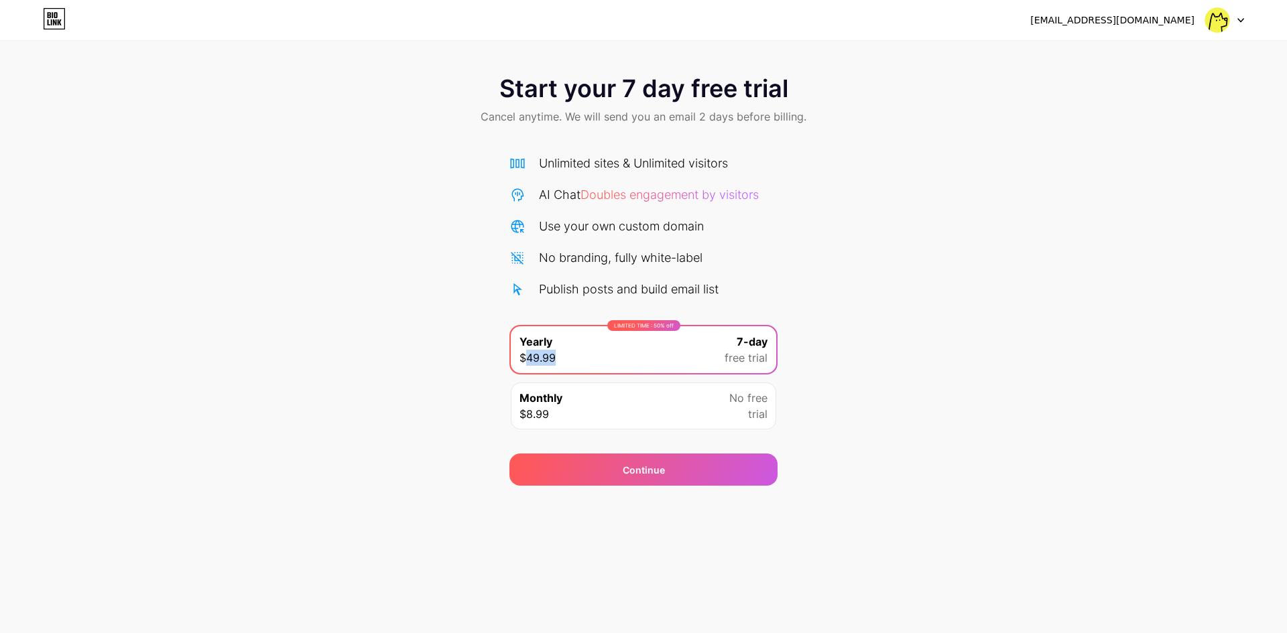
drag, startPoint x: 556, startPoint y: 359, endPoint x: 528, endPoint y: 359, distance: 27.5
click at [528, 359] on span "$49.99" at bounding box center [537, 358] width 36 height 16
copy span "49.99"
click at [865, 232] on div "Start your 7 day free trial Cancel anytime. We will send you an email 2 days be…" at bounding box center [643, 274] width 1287 height 424
click at [634, 409] on div "Monthly $8.99 No free trial" at bounding box center [643, 406] width 265 height 47
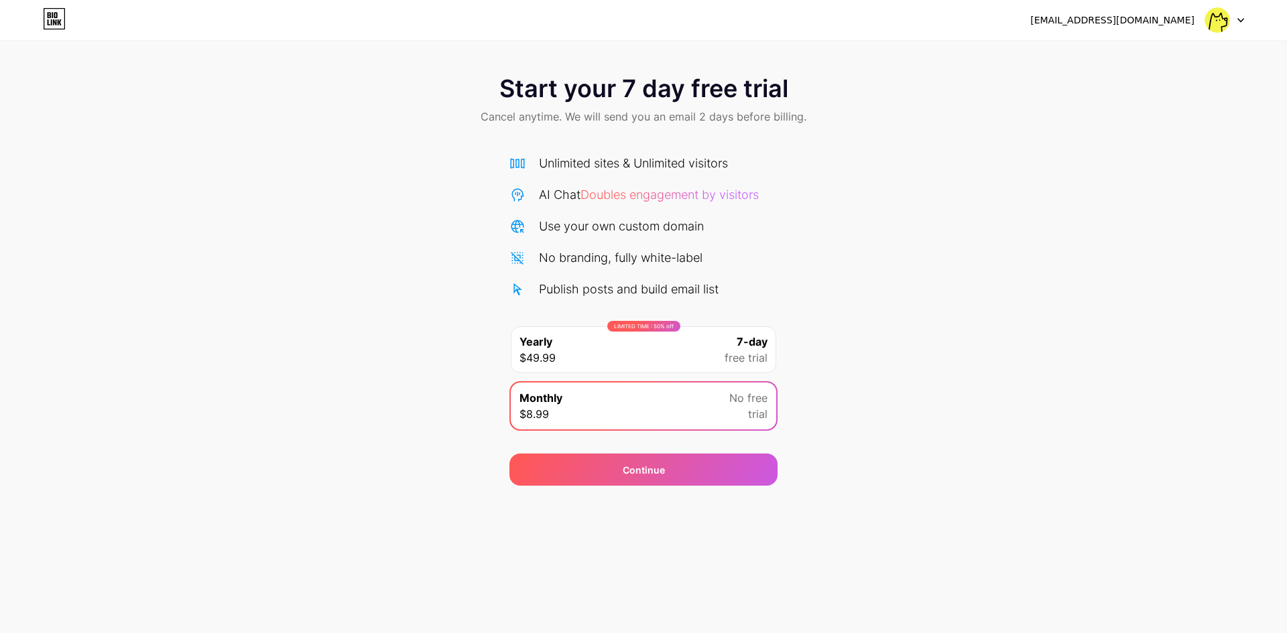
click at [647, 354] on div "LIMITED TIME : 50% off Yearly $49.99 7-day free trial" at bounding box center [643, 349] width 265 height 47
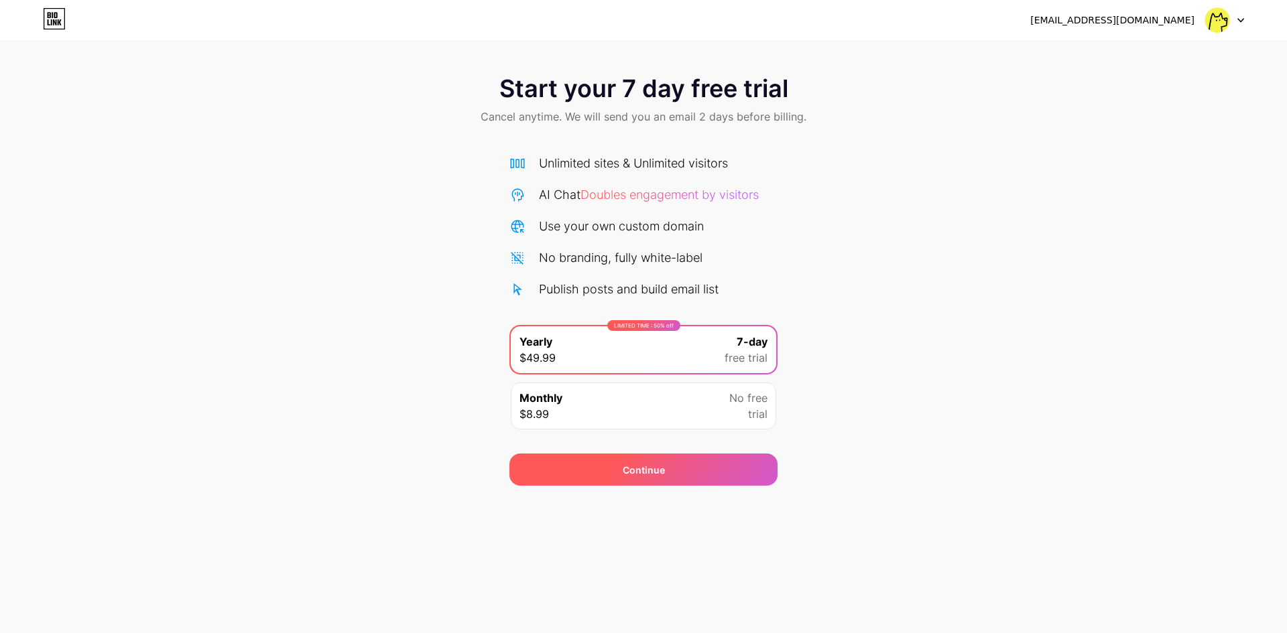
click at [630, 475] on span "Continue" at bounding box center [644, 470] width 42 height 14
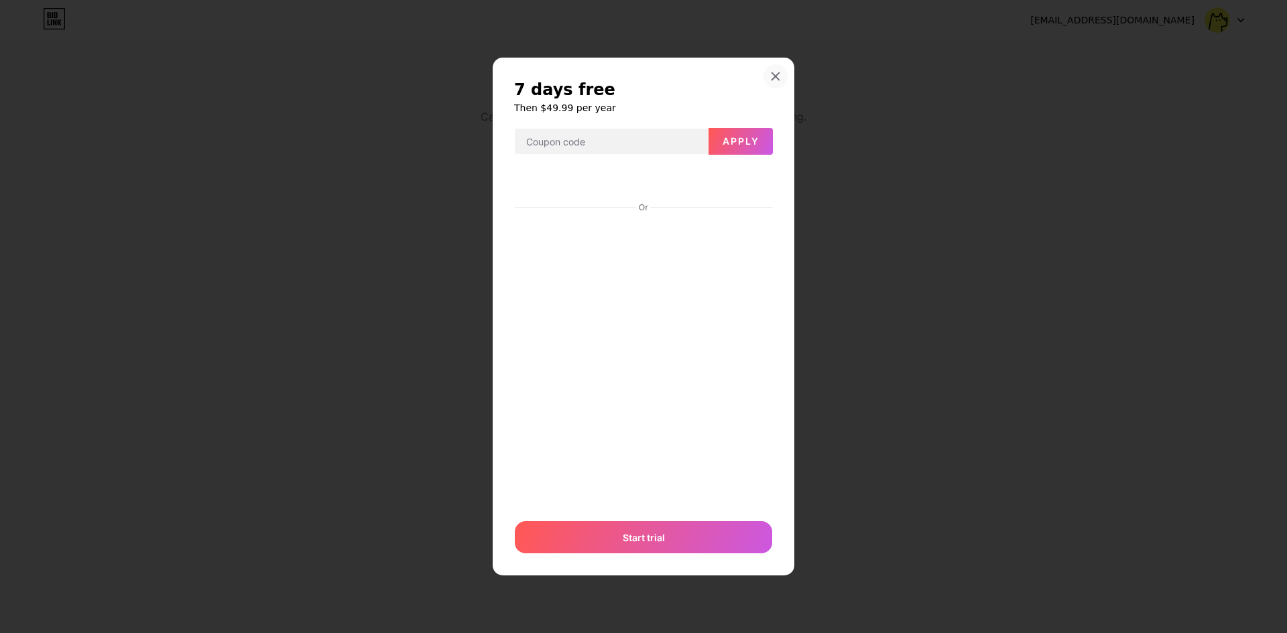
click at [775, 76] on icon at bounding box center [775, 75] width 7 height 7
